Goal: Transaction & Acquisition: Book appointment/travel/reservation

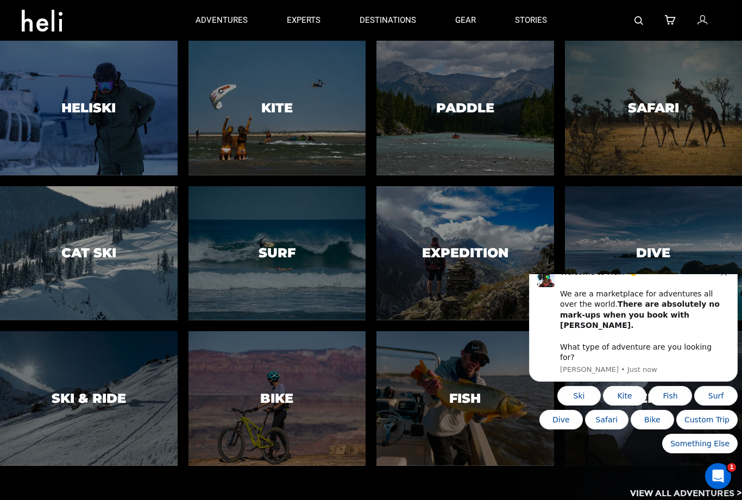
click at [515, 147] on div at bounding box center [465, 108] width 181 height 137
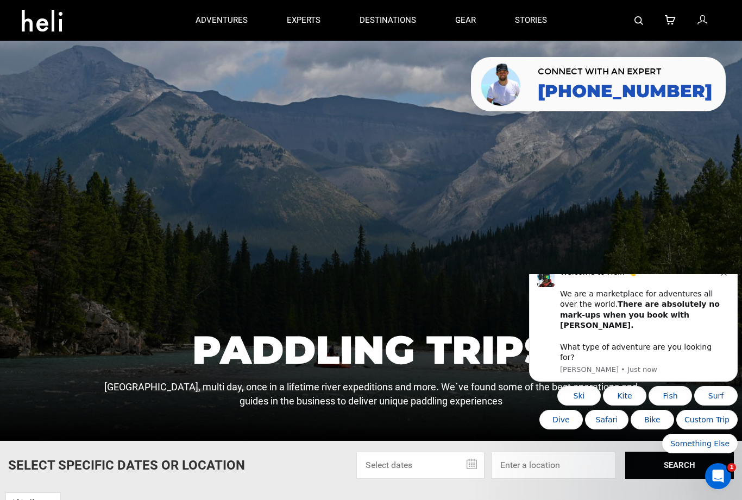
click at [719, 299] on div "Welcome to Heli! 👋 We are a marketplace for adventures all over the world. Ther…" at bounding box center [640, 315] width 161 height 96
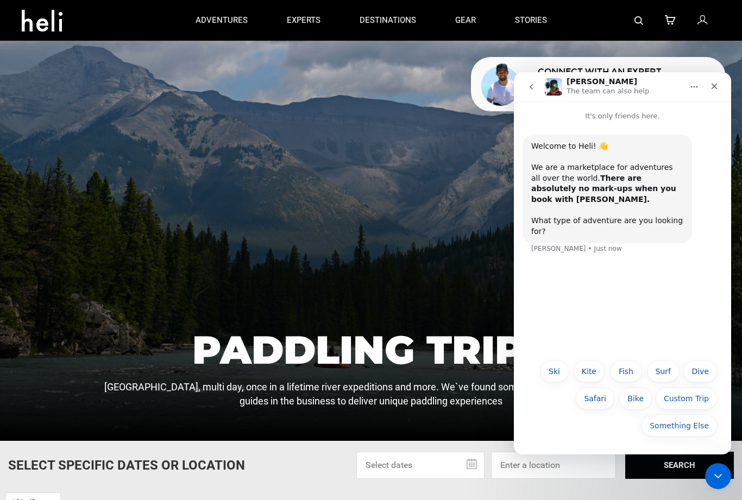
click at [716, 89] on icon "Close" at bounding box center [714, 87] width 6 height 6
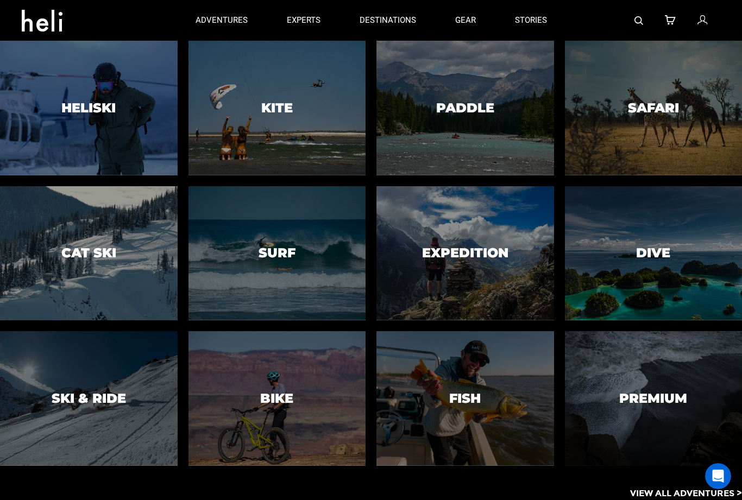
click at [648, 238] on div at bounding box center [653, 253] width 181 height 137
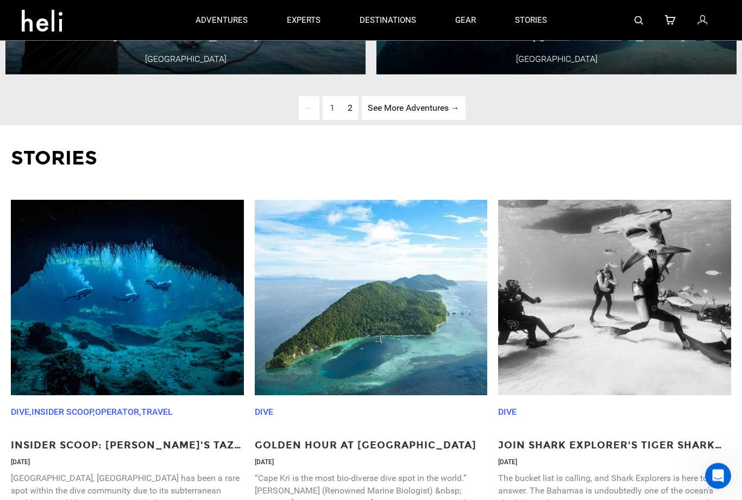
scroll to position [2997, 0]
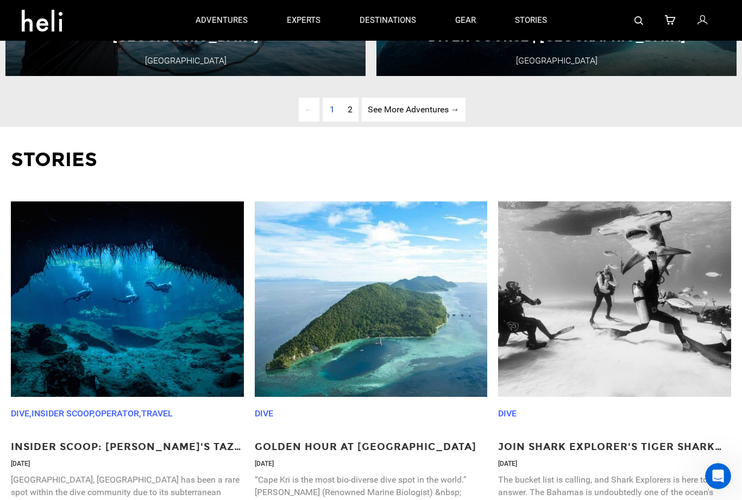
click at [352, 122] on link "page 2" at bounding box center [350, 110] width 17 height 24
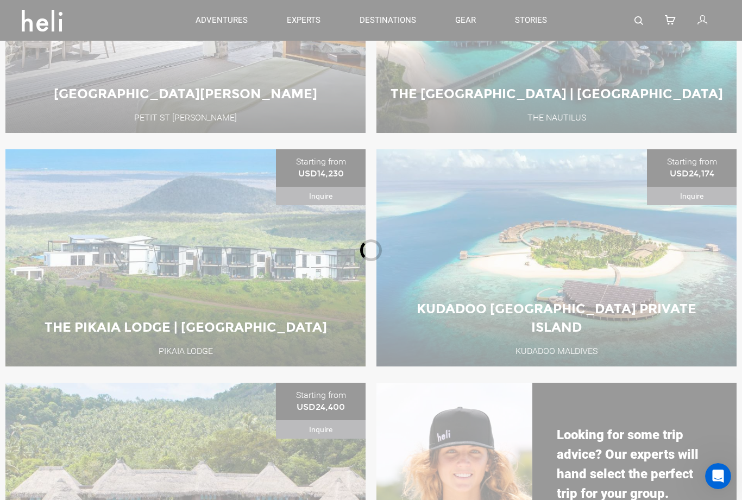
scroll to position [497, 0]
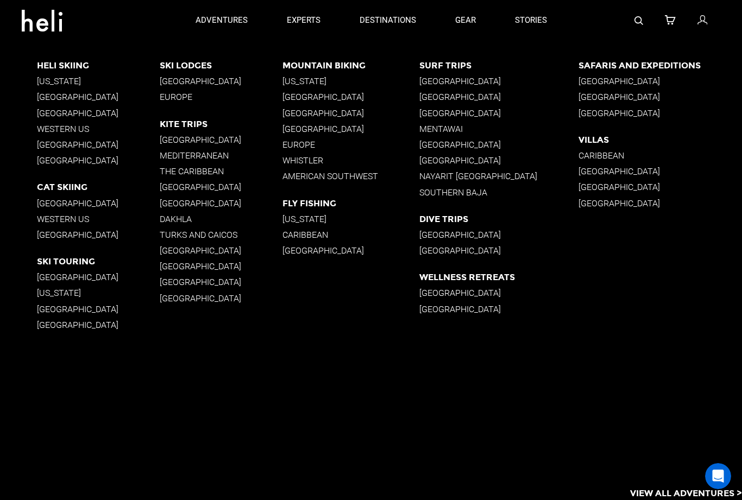
click at [144, 149] on p "[GEOGRAPHIC_DATA]" at bounding box center [98, 145] width 123 height 10
click at [169, 167] on p "The Caribbean" at bounding box center [221, 171] width 123 height 10
click at [185, 138] on p "[GEOGRAPHIC_DATA]" at bounding box center [221, 140] width 123 height 10
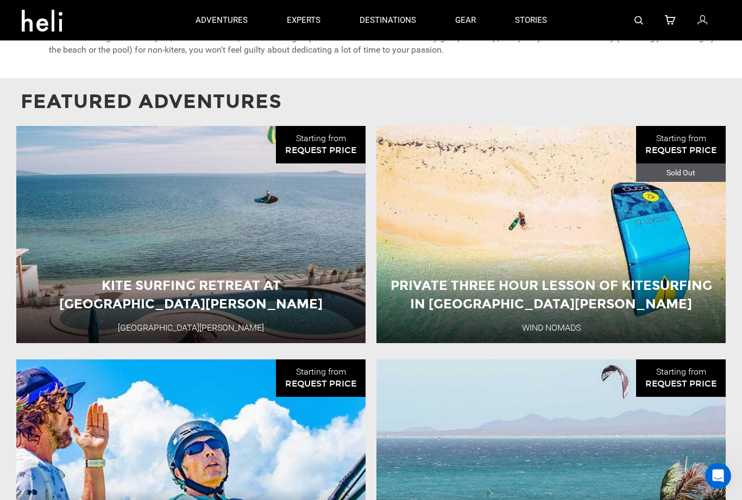
scroll to position [802, 0]
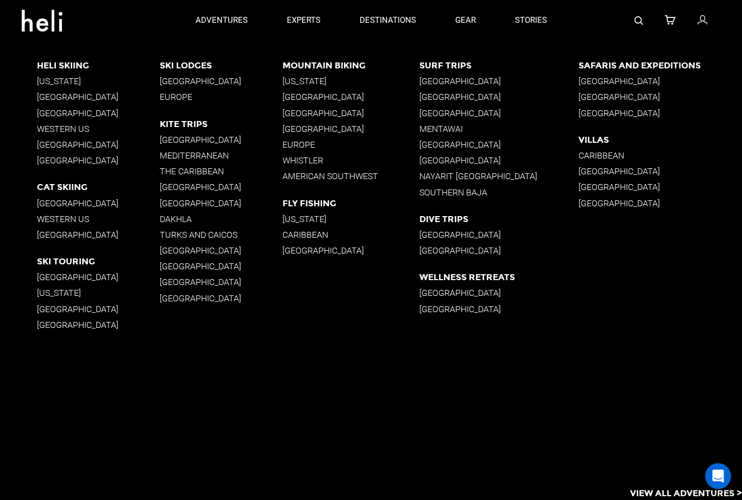
click at [610, 155] on p "Caribbean" at bounding box center [659, 155] width 163 height 10
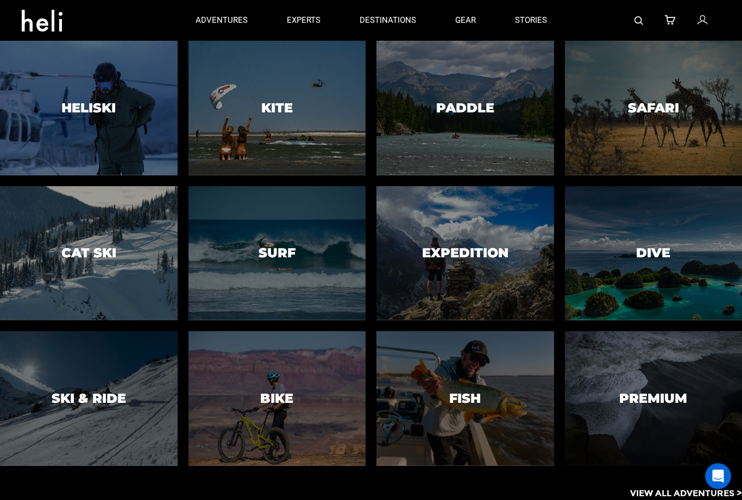
click at [500, 141] on div at bounding box center [465, 108] width 181 height 137
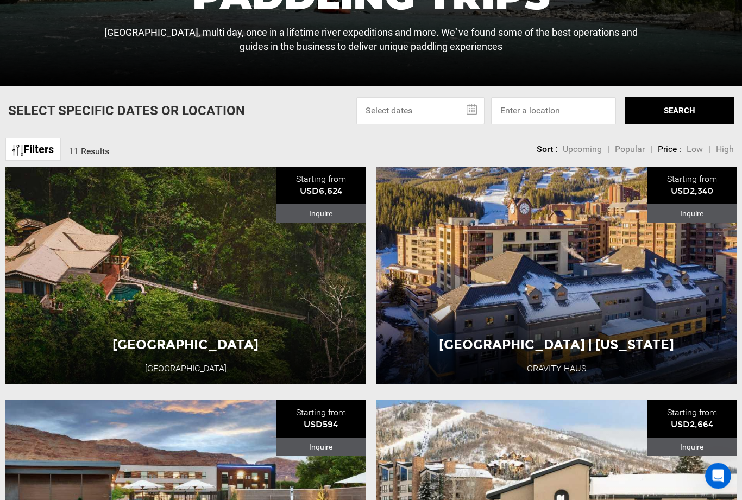
scroll to position [355, 0]
click at [317, 340] on div "[GEOGRAPHIC_DATA] [GEOGRAPHIC_DATA] [GEOGRAPHIC_DATA] 7 Day Adventure View Adve…" at bounding box center [185, 275] width 360 height 217
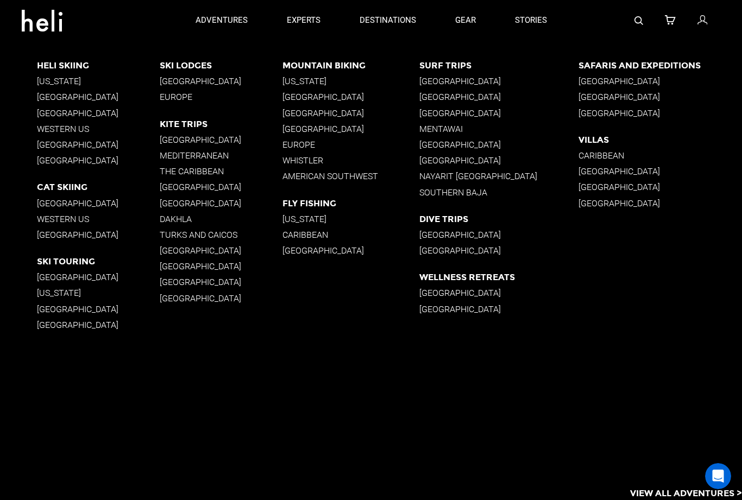
click at [166, 172] on p "The Caribbean" at bounding box center [221, 171] width 123 height 10
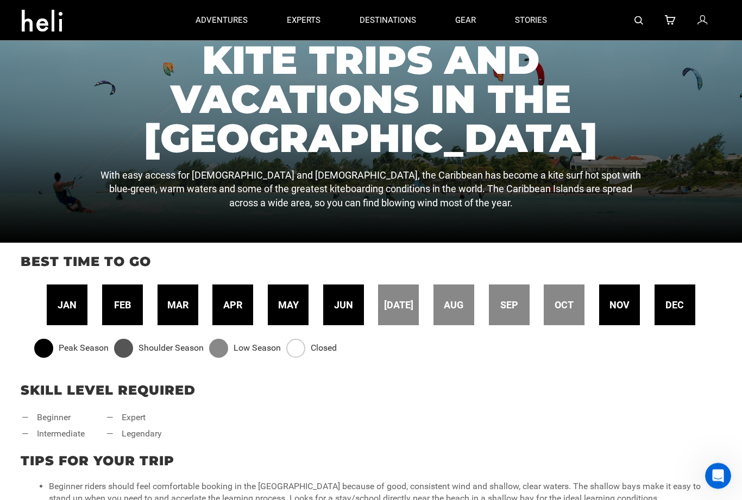
scroll to position [198, 0]
click at [415, 26] on div "adventures experts destinations gear stories" at bounding box center [371, 20] width 390 height 41
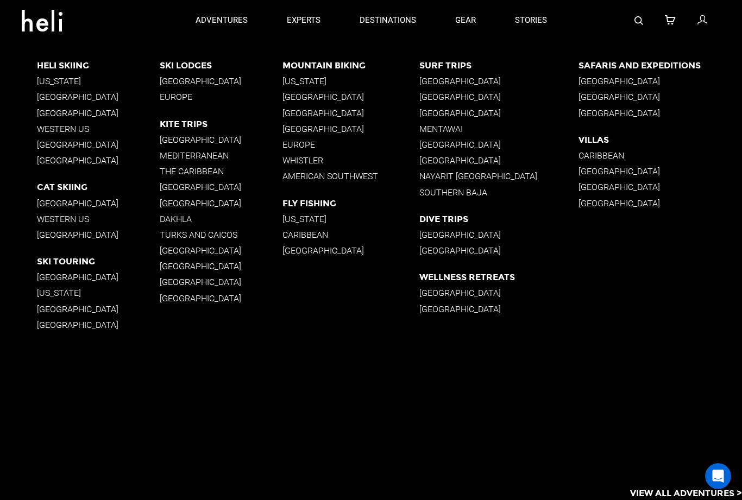
click at [467, 81] on p "[GEOGRAPHIC_DATA]" at bounding box center [498, 81] width 159 height 10
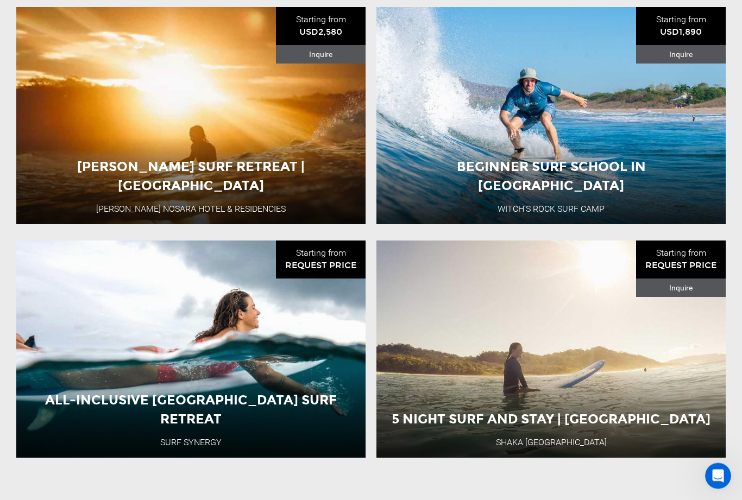
scroll to position [970, 0]
click at [630, 149] on div "Costa Rica 8 Day Adventure" at bounding box center [551, 160] width 210 height 36
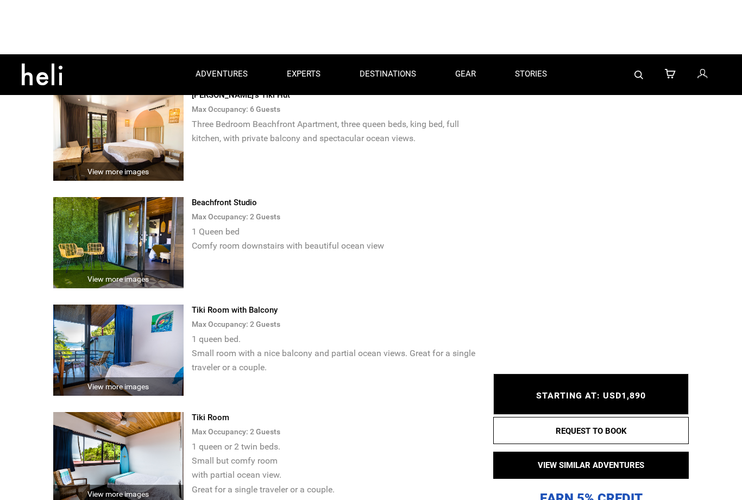
scroll to position [2827, 0]
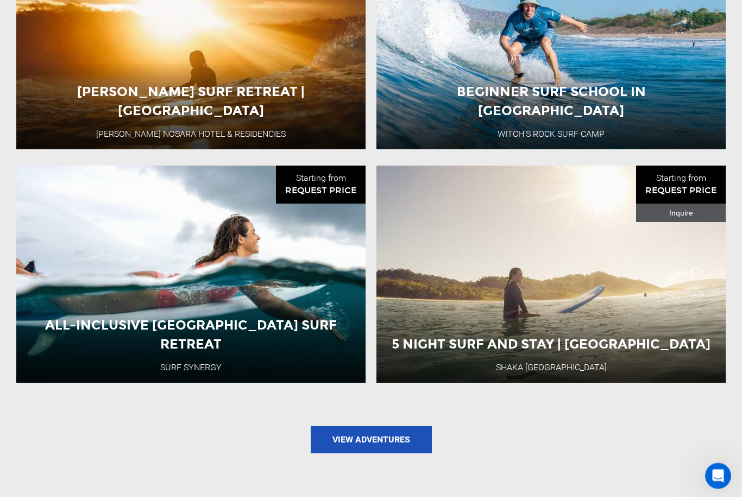
scroll to position [1098, 0]
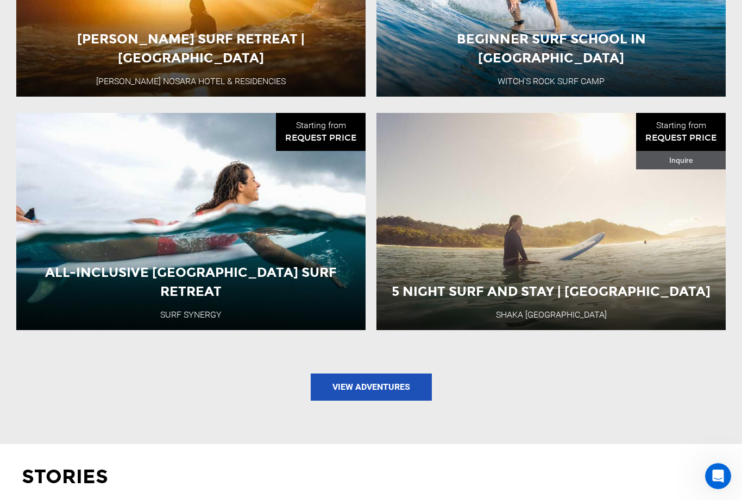
click at [85, 175] on span "All-Inclusive [GEOGRAPHIC_DATA] Surf Retreat" at bounding box center [191, 158] width 292 height 34
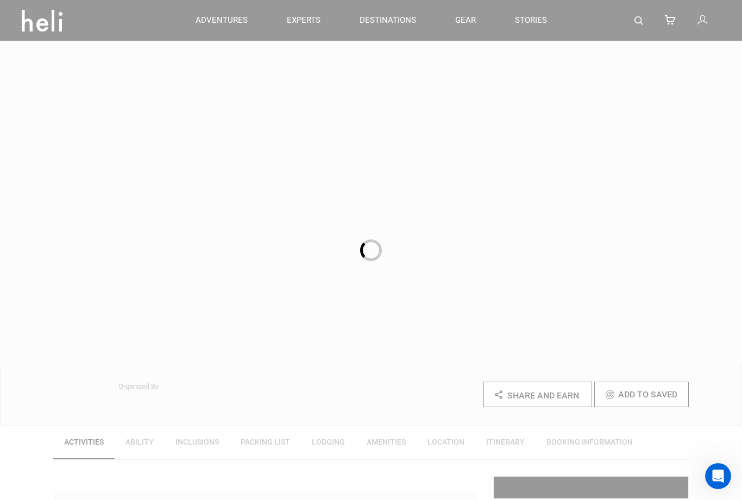
scroll to position [35, 0]
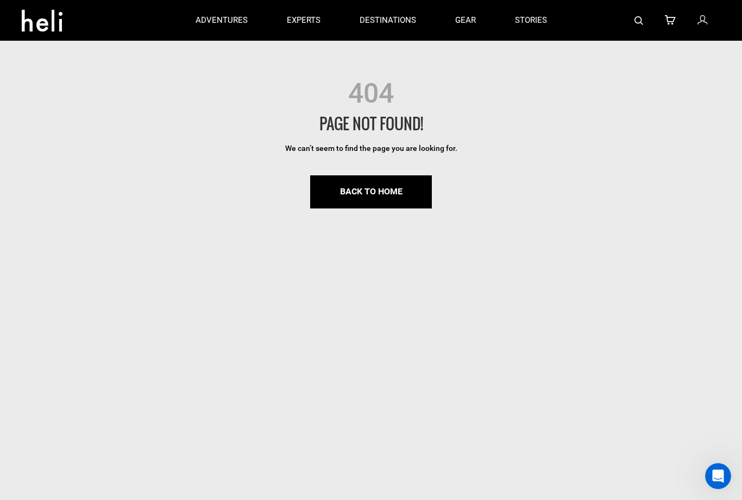
click at [421, 190] on link "BACK TO HOME" at bounding box center [371, 191] width 122 height 33
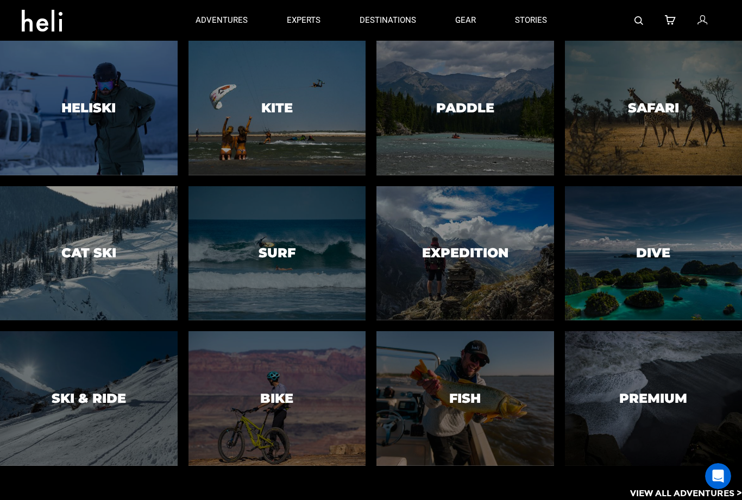
click at [327, 241] on div at bounding box center [276, 253] width 181 height 137
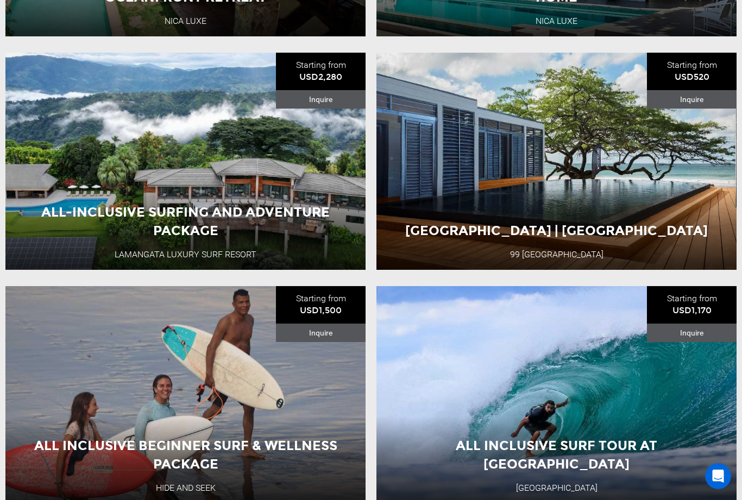
scroll to position [1658, 0]
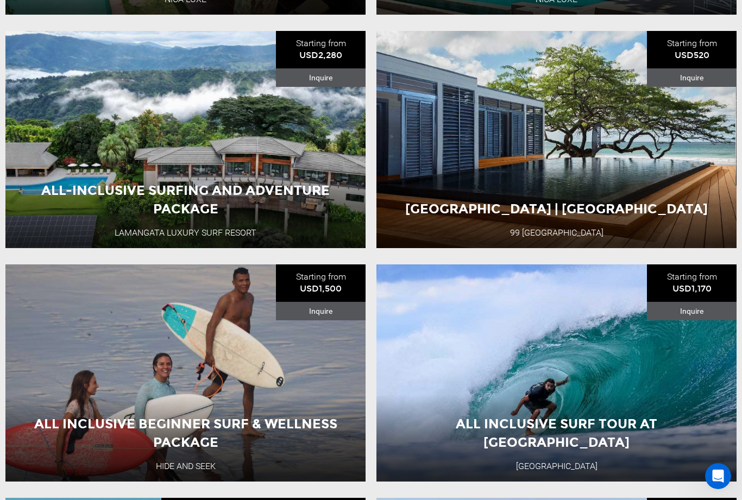
click at [71, 170] on div "All-Inclusive Surfing and Adventure Package Lamangata Luxury Surf Resort [GEOGR…" at bounding box center [185, 139] width 360 height 217
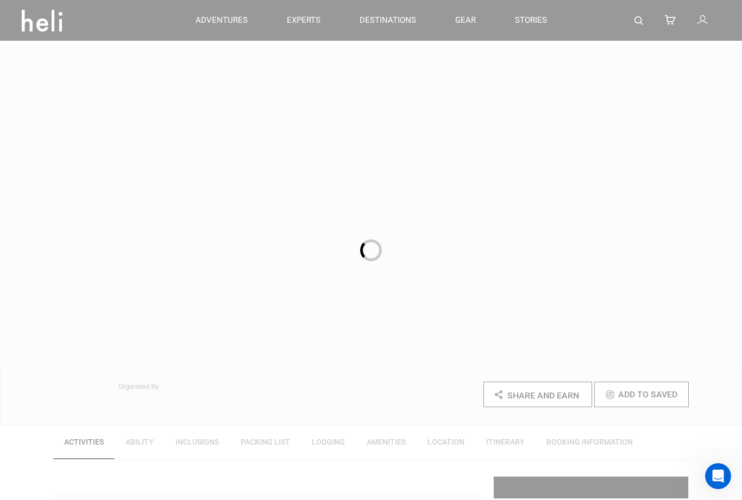
click at [148, 224] on div at bounding box center [371, 250] width 742 height 500
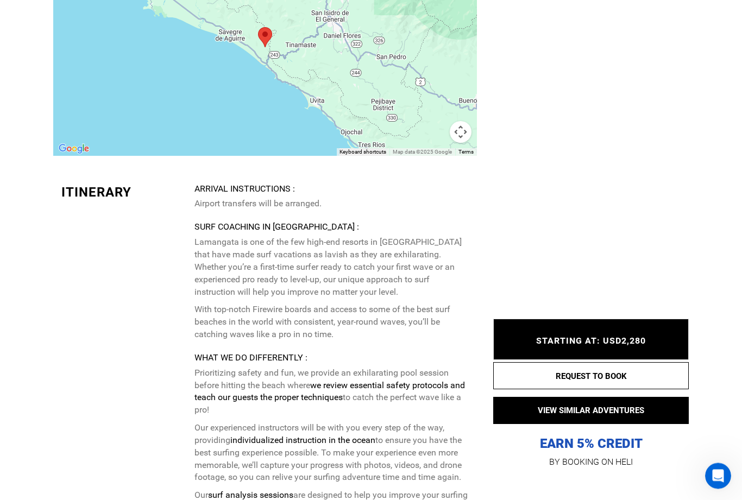
scroll to position [3357, 0]
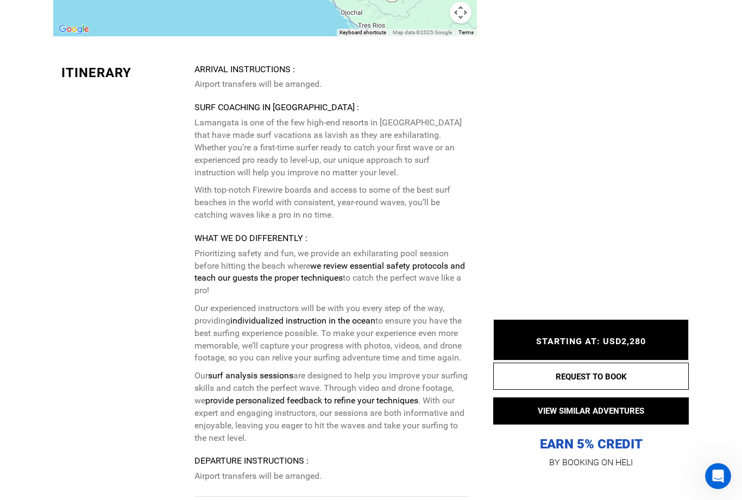
click at [637, 361] on div "STARTING AT: USD2,280 STARTING AT: USD2,280" at bounding box center [590, 339] width 195 height 41
click at [644, 390] on button "REQUEST TO BOOK" at bounding box center [590, 376] width 195 height 27
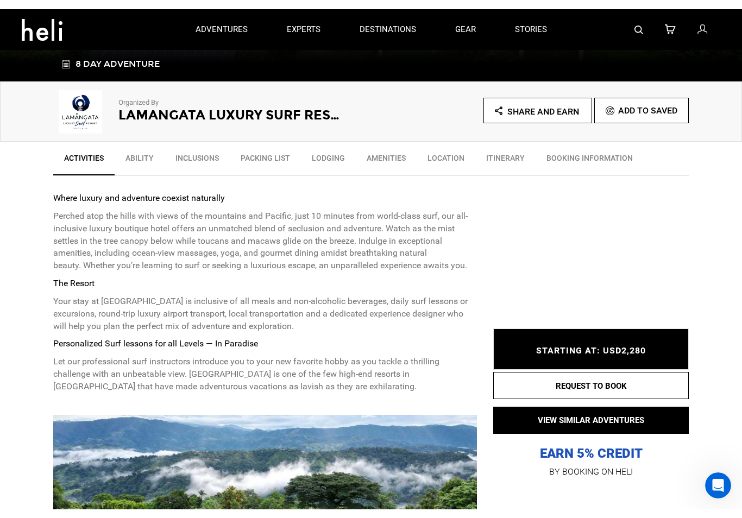
scroll to position [328, 0]
